Goal: Task Accomplishment & Management: Manage account settings

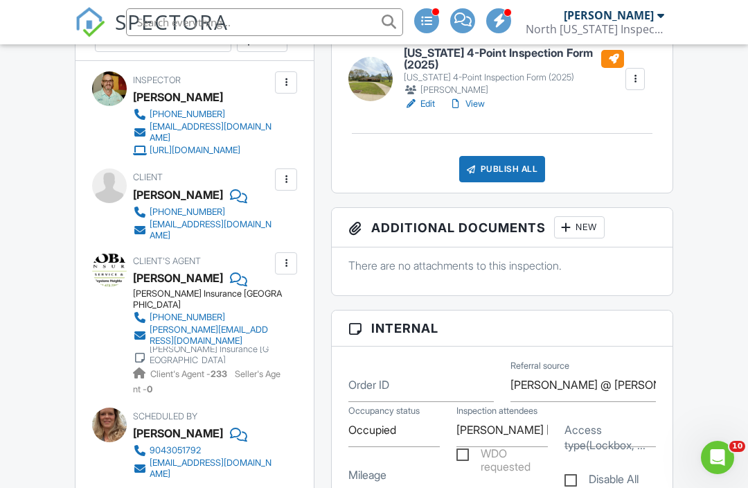
scroll to position [854, 0]
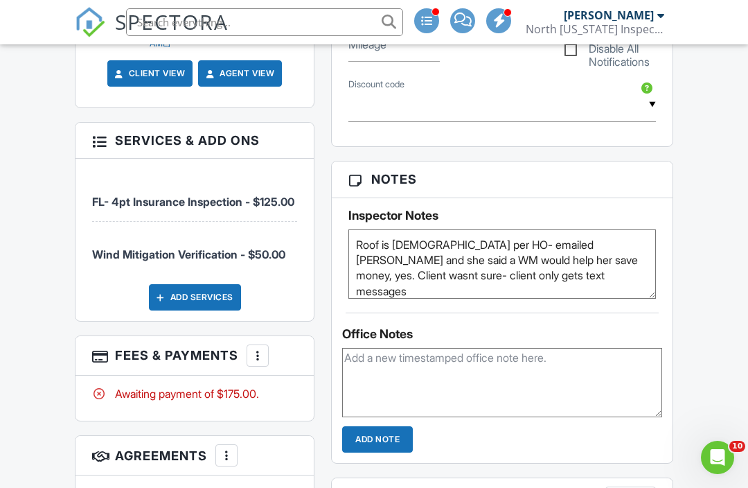
click at [251, 362] on div at bounding box center [258, 355] width 14 height 14
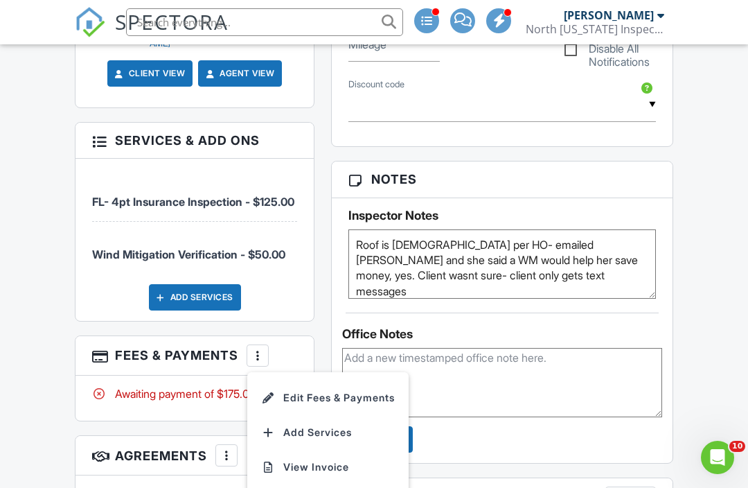
click at [350, 398] on li "Edit Fees & Payments" at bounding box center [328, 397] width 145 height 35
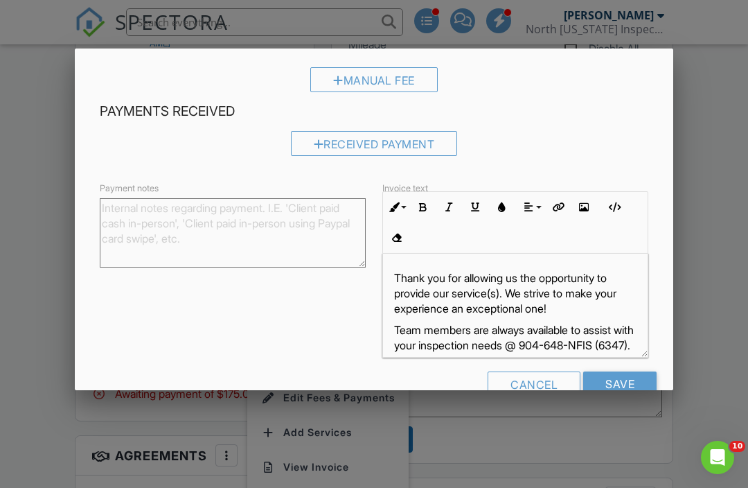
scroll to position [217, 0]
click at [631, 379] on input "Save" at bounding box center [619, 384] width 73 height 25
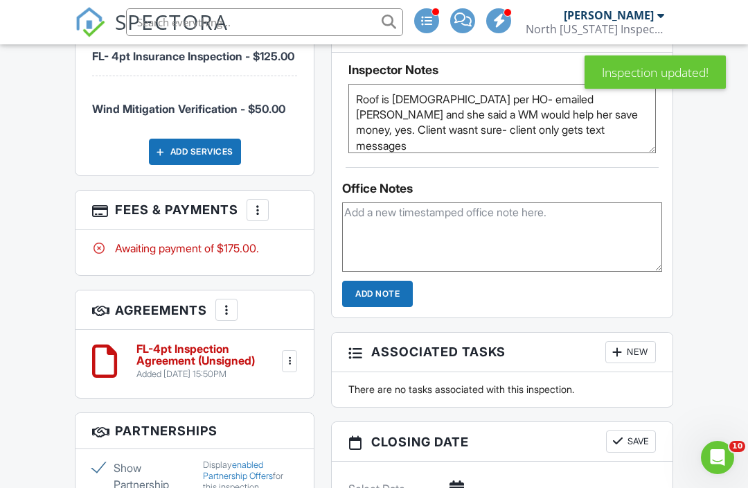
click at [293, 367] on div at bounding box center [290, 361] width 14 height 14
click at [258, 469] on li "Delete" at bounding box center [249, 468] width 79 height 35
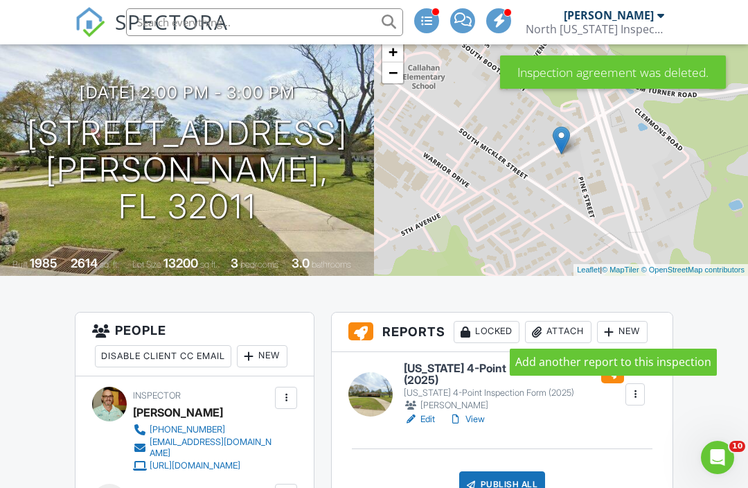
click at [629, 326] on div "New" at bounding box center [622, 332] width 51 height 22
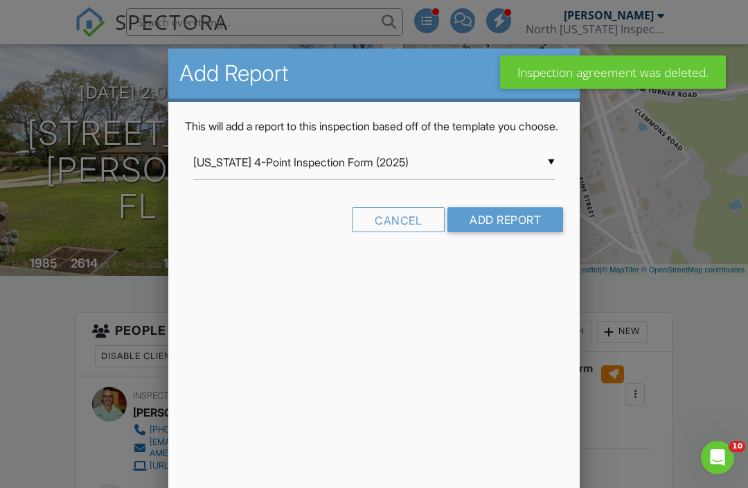
click at [542, 179] on input "Florida 4-Point Inspection Form (2025)" at bounding box center [373, 162] width 361 height 34
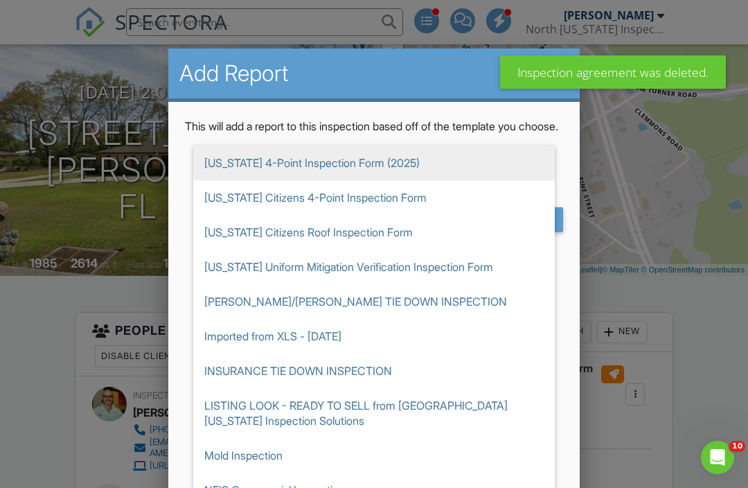
click at [355, 284] on span "[US_STATE] Uniform Mitigation Verification Inspection Form" at bounding box center [373, 266] width 361 height 35
type input "[US_STATE] Uniform Mitigation Verification Inspection Form"
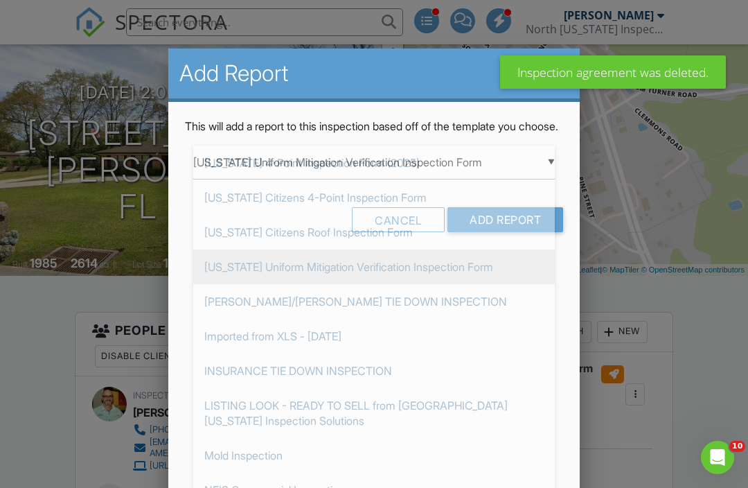
scroll to position [104, 0]
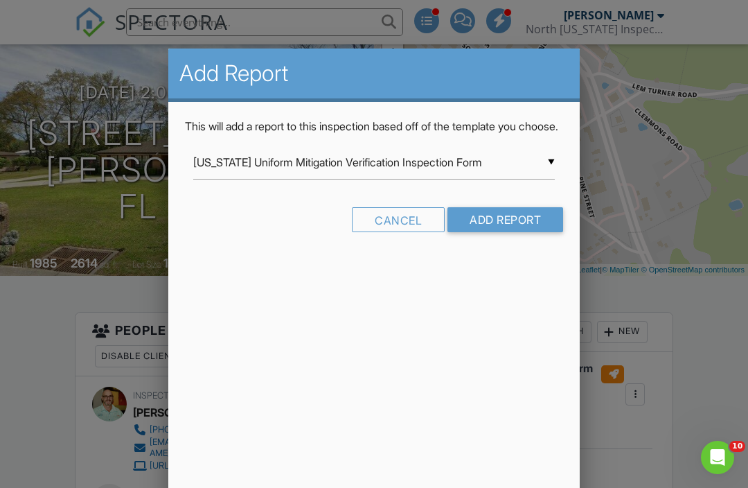
click at [510, 232] on input "Add Report" at bounding box center [505, 219] width 116 height 25
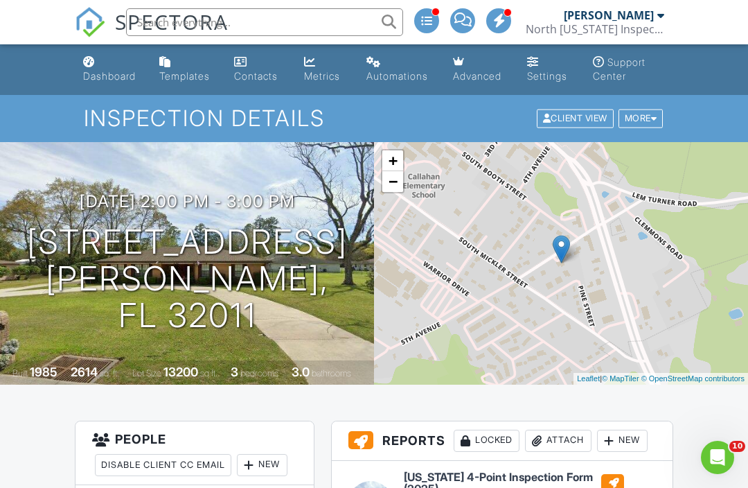
click at [90, 72] on div "Dashboard" at bounding box center [109, 76] width 53 height 12
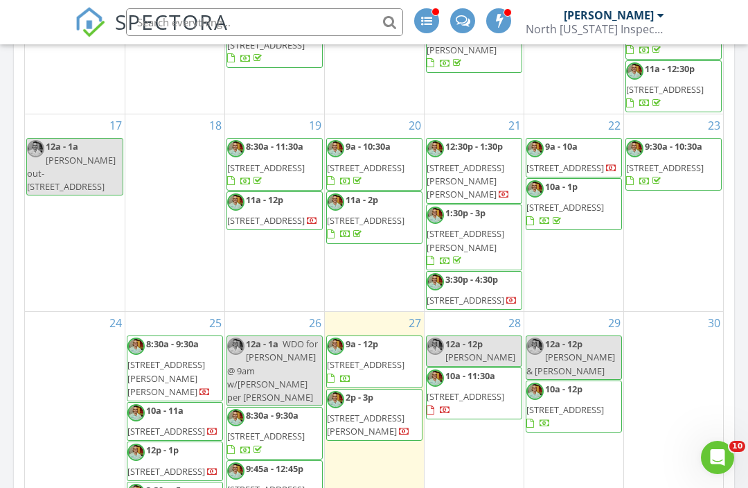
scroll to position [591, 0]
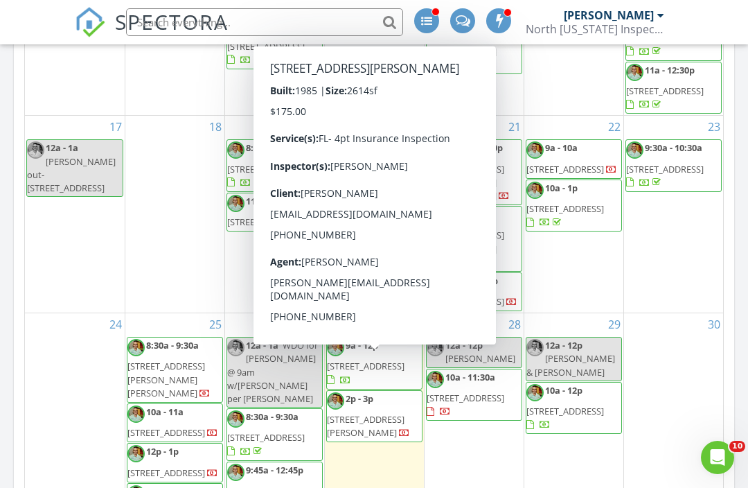
click at [379, 413] on span "45404 5th Ave, Callahan 32011" at bounding box center [366, 426] width 78 height 26
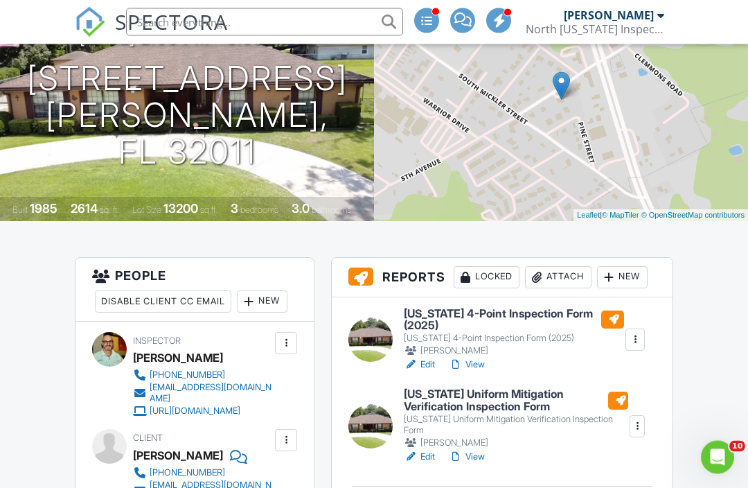
scroll to position [159, 0]
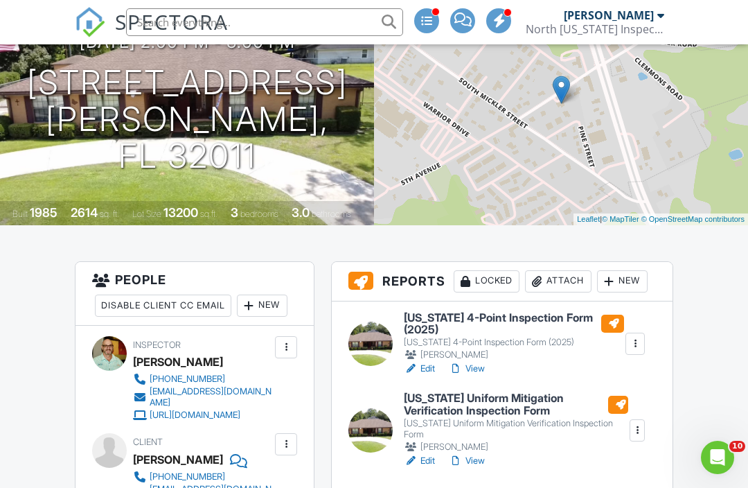
click at [476, 454] on link "View" at bounding box center [467, 461] width 36 height 14
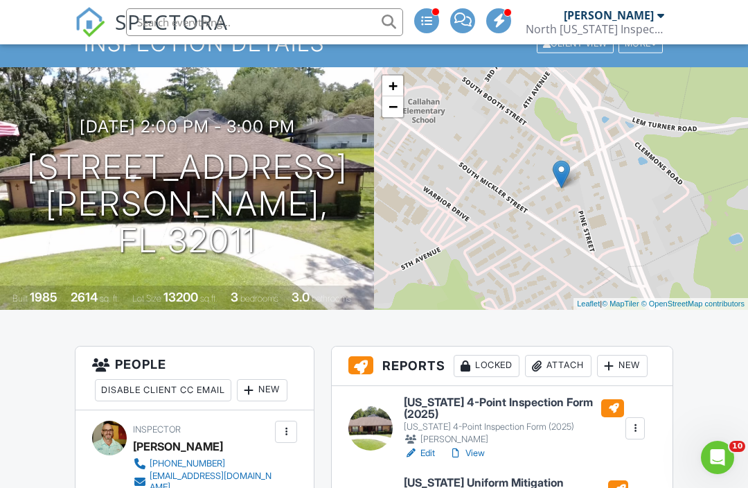
scroll to position [222, 0]
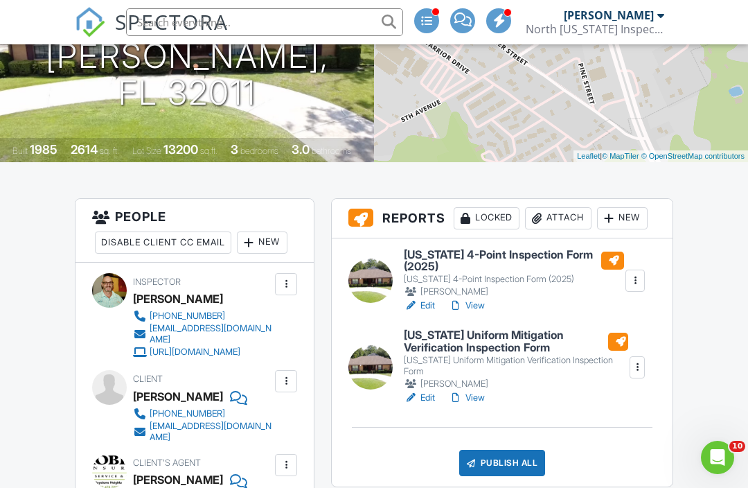
click at [479, 391] on link "View" at bounding box center [467, 398] width 36 height 14
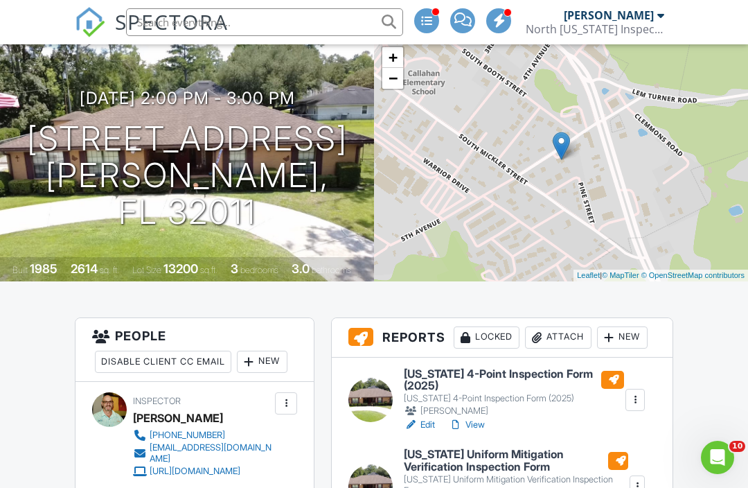
scroll to position [129, 0]
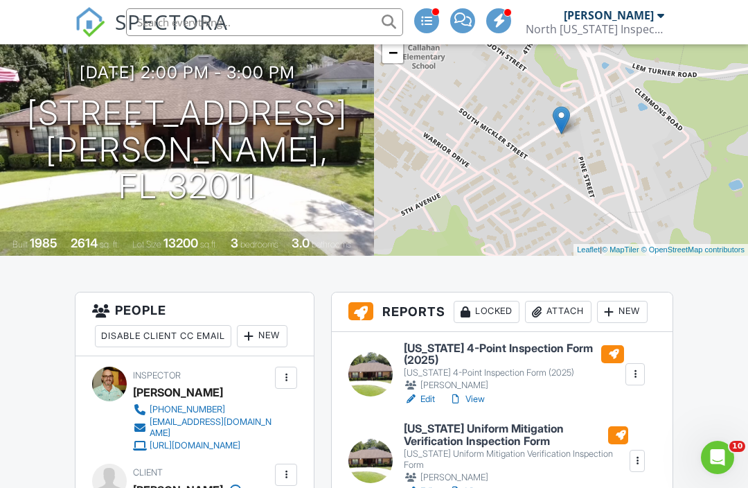
click at [477, 395] on link "View" at bounding box center [467, 399] width 36 height 14
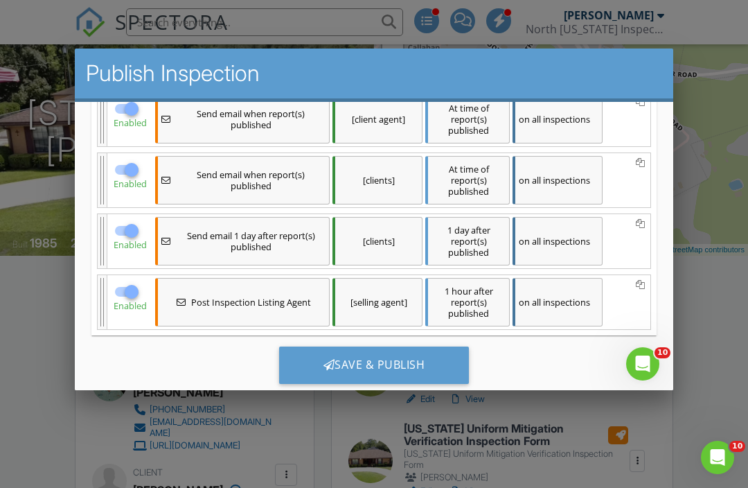
scroll to position [0, 0]
click at [125, 235] on div at bounding box center [132, 231] width 24 height 24
checkbox input "false"
click at [127, 294] on div at bounding box center [132, 292] width 24 height 24
checkbox input "false"
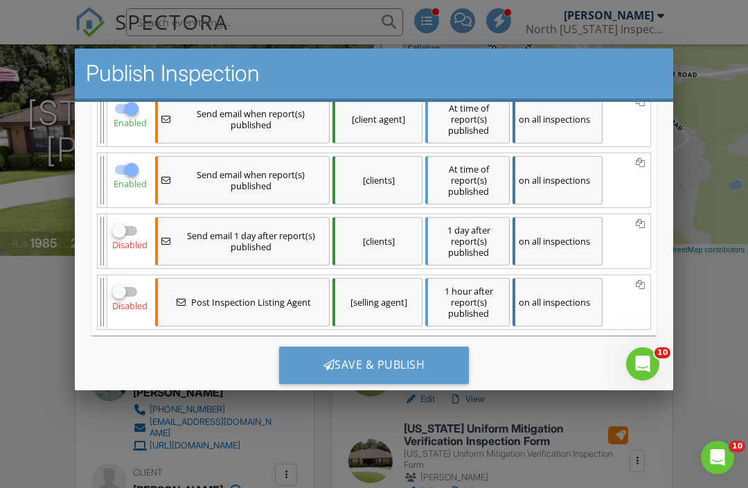
click at [373, 361] on div "Save & Publish" at bounding box center [374, 364] width 190 height 37
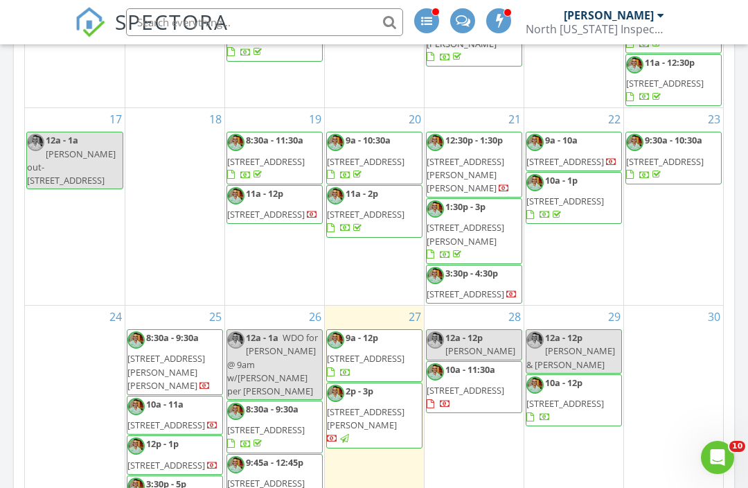
scroll to position [591, 0]
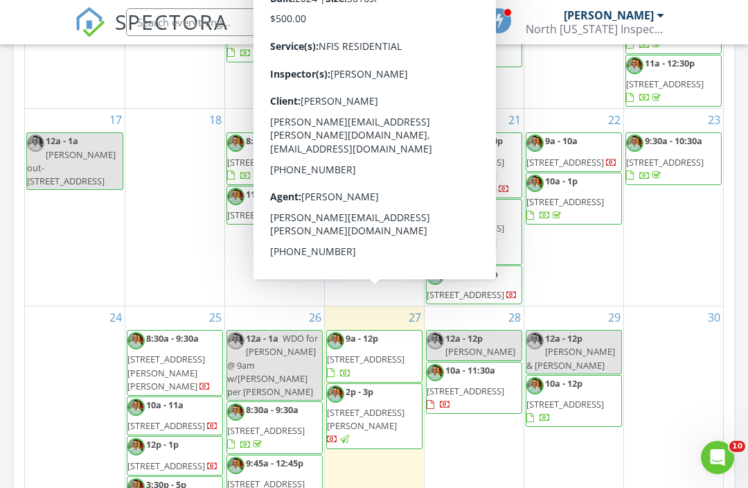
click at [366, 352] on span "3691 Zydeco Loop, Green Cove Springs 32043" at bounding box center [366, 358] width 78 height 12
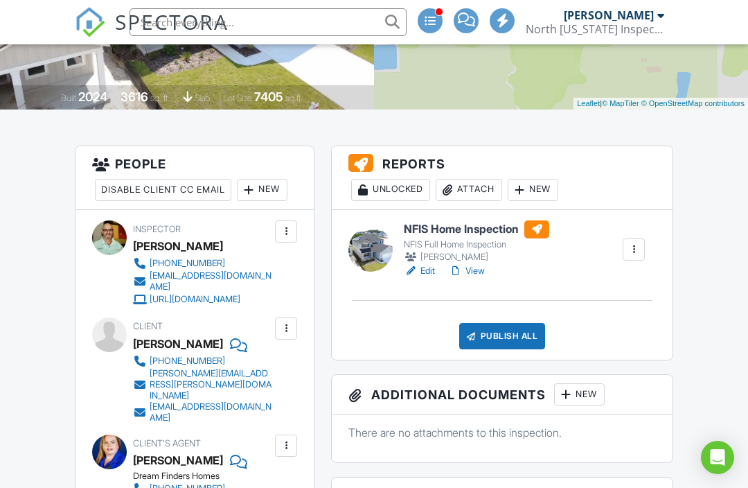
scroll to position [276, 0]
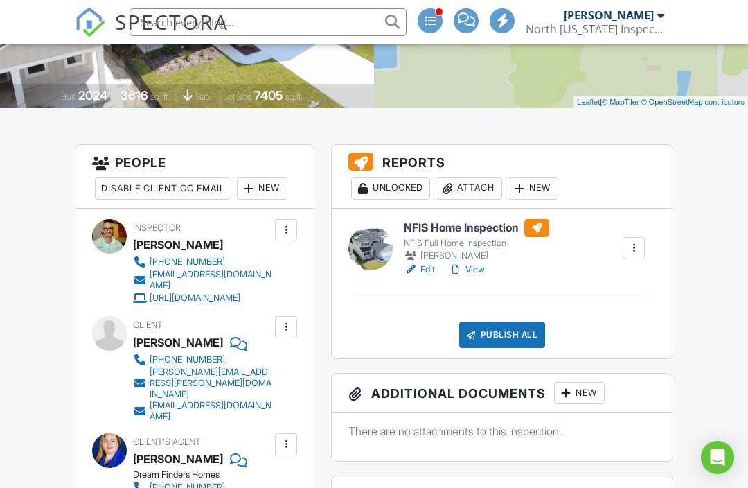
click at [478, 268] on link "View" at bounding box center [467, 269] width 36 height 14
